Goal: Transaction & Acquisition: Purchase product/service

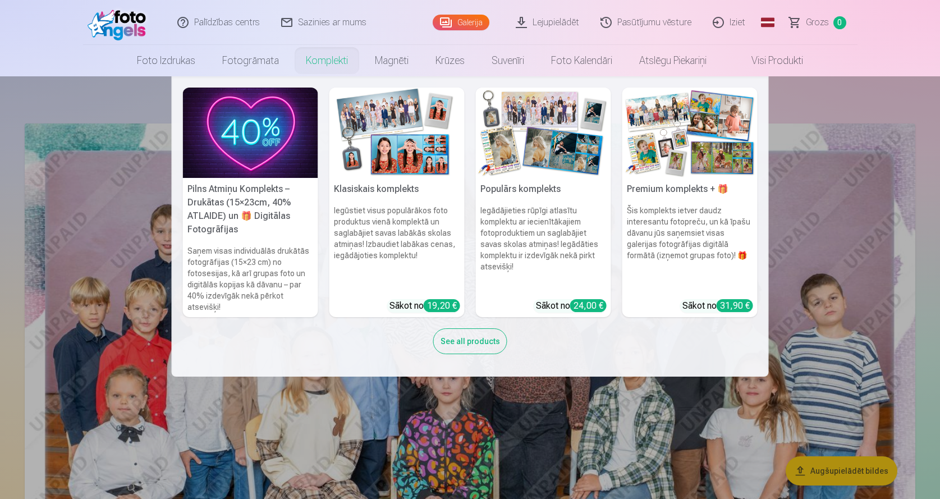
click at [475, 336] on div "See all products" at bounding box center [470, 341] width 74 height 26
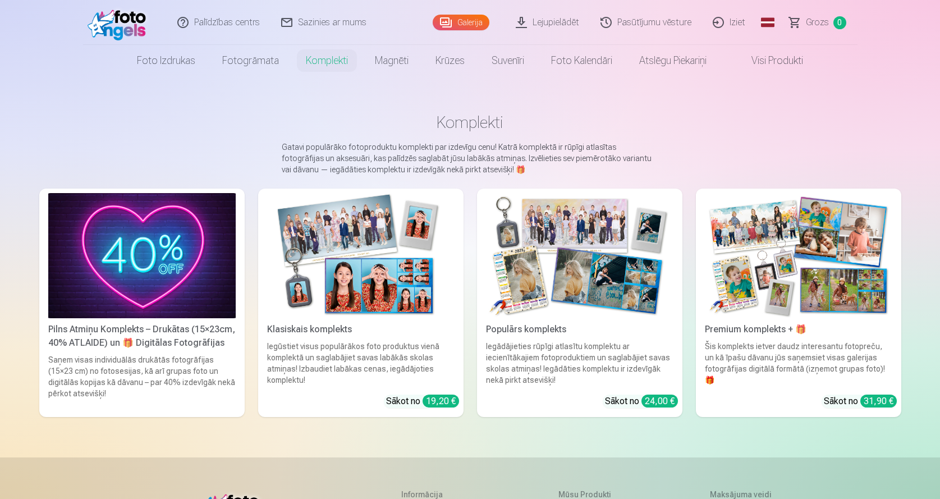
click at [163, 338] on div "Pilns Atmiņu Komplekts – Drukātas (15×23cm, 40% ATLAIDE) un 🎁 Digitālas Fotogrā…" at bounding box center [142, 336] width 196 height 27
click at [869, 401] on div "31,90 €" at bounding box center [878, 400] width 36 height 13
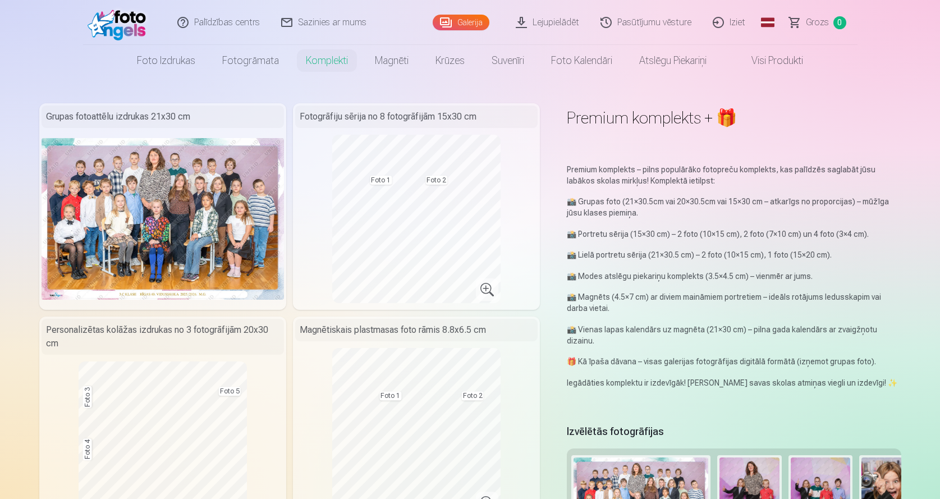
click at [468, 20] on link "Galerija" at bounding box center [460, 23] width 57 height 16
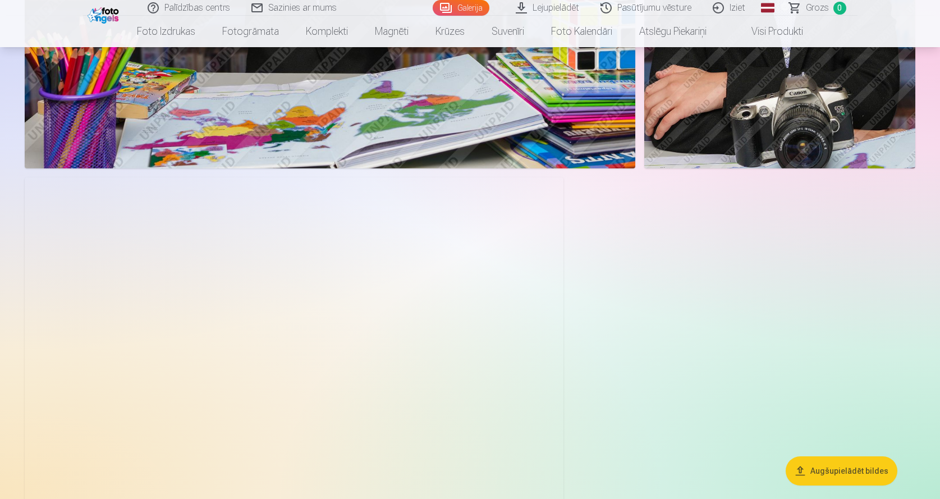
scroll to position [6451, 0]
